Goal: Transaction & Acquisition: Purchase product/service

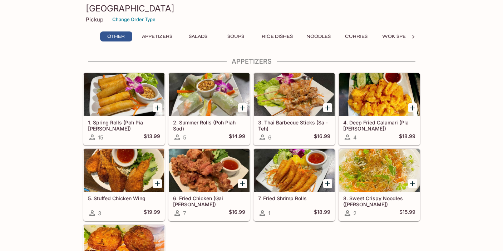
scroll to position [98, 0]
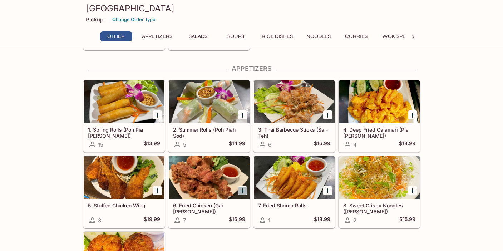
click at [242, 191] on icon "Add 6. Fried Chicken (Gai Tod)" at bounding box center [242, 190] width 5 height 5
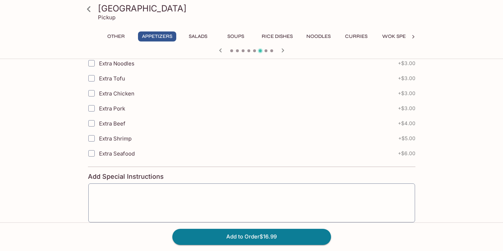
scroll to position [340, 0]
click at [289, 236] on button "Add to Order $16.99" at bounding box center [251, 237] width 159 height 16
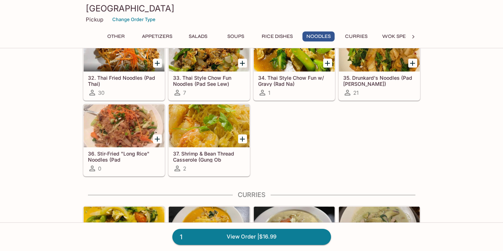
scroll to position [1014, 0]
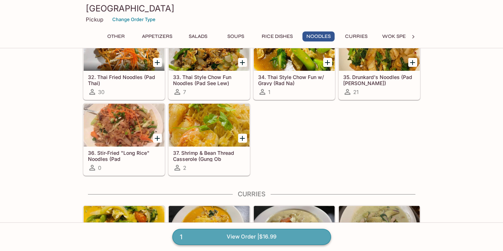
click at [274, 235] on link "1 View Order | $16.99" at bounding box center [251, 237] width 159 height 16
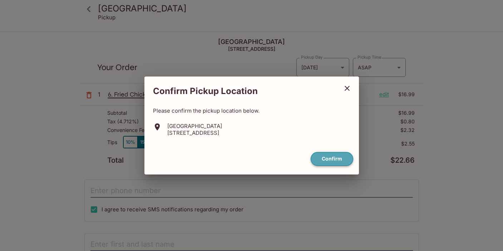
click at [330, 158] on button "Confirm" at bounding box center [332, 159] width 43 height 14
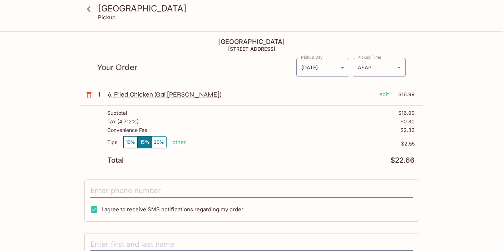
click at [178, 144] on p "other" at bounding box center [179, 142] width 14 height 7
drag, startPoint x: 219, startPoint y: 143, endPoint x: 240, endPoint y: 143, distance: 20.7
click at [240, 143] on div "Tips 10% 15% 20% Done 2.55 $2.55" at bounding box center [261, 146] width 308 height 21
type input "0.00"
click at [250, 163] on div "Total $22.66" at bounding box center [261, 160] width 308 height 7
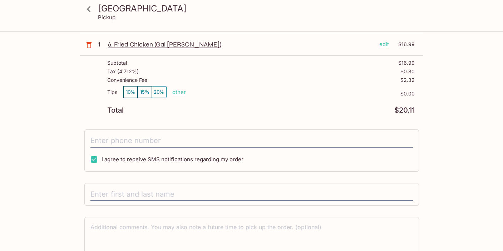
scroll to position [51, 0]
click at [137, 141] on input "tel" at bounding box center [251, 140] width 323 height 14
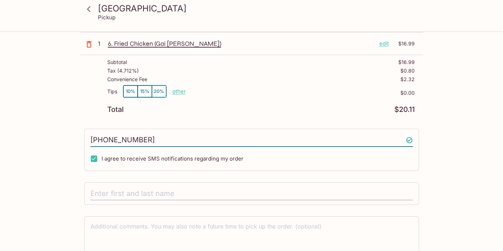
type input "[PHONE_NUMBER]"
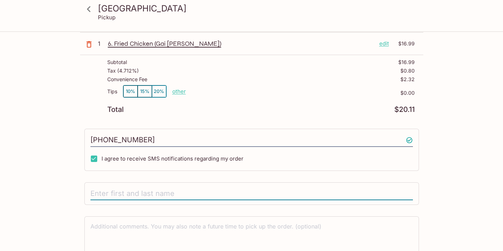
click at [124, 190] on input "text" at bounding box center [251, 194] width 323 height 14
type input "[PERSON_NAME]"
click at [62, 189] on div "Siam Garden Café Pickup [GEOGRAPHIC_DATA] [STREET_ADDRESS] Your Order Pickup Da…" at bounding box center [252, 131] width 458 height 301
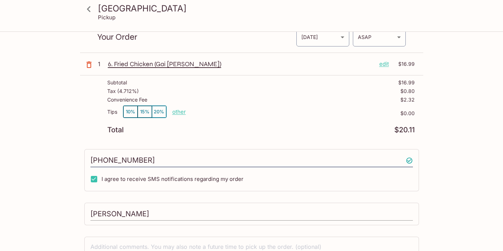
scroll to position [16, 0]
